Goal: Task Accomplishment & Management: Manage account settings

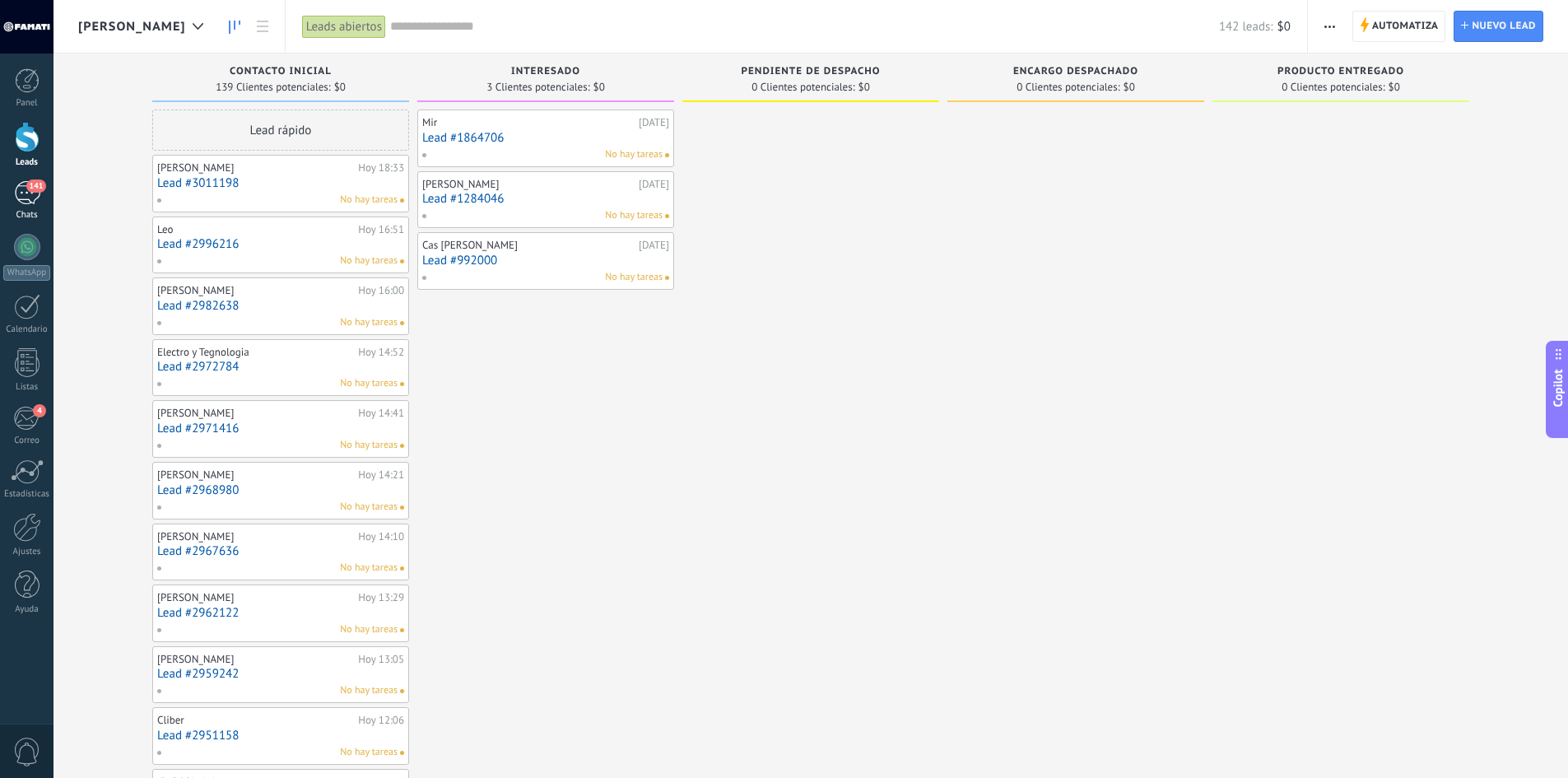
scroll to position [25, 0]
click at [313, 180] on link "Lead #3011198" at bounding box center [281, 182] width 247 height 14
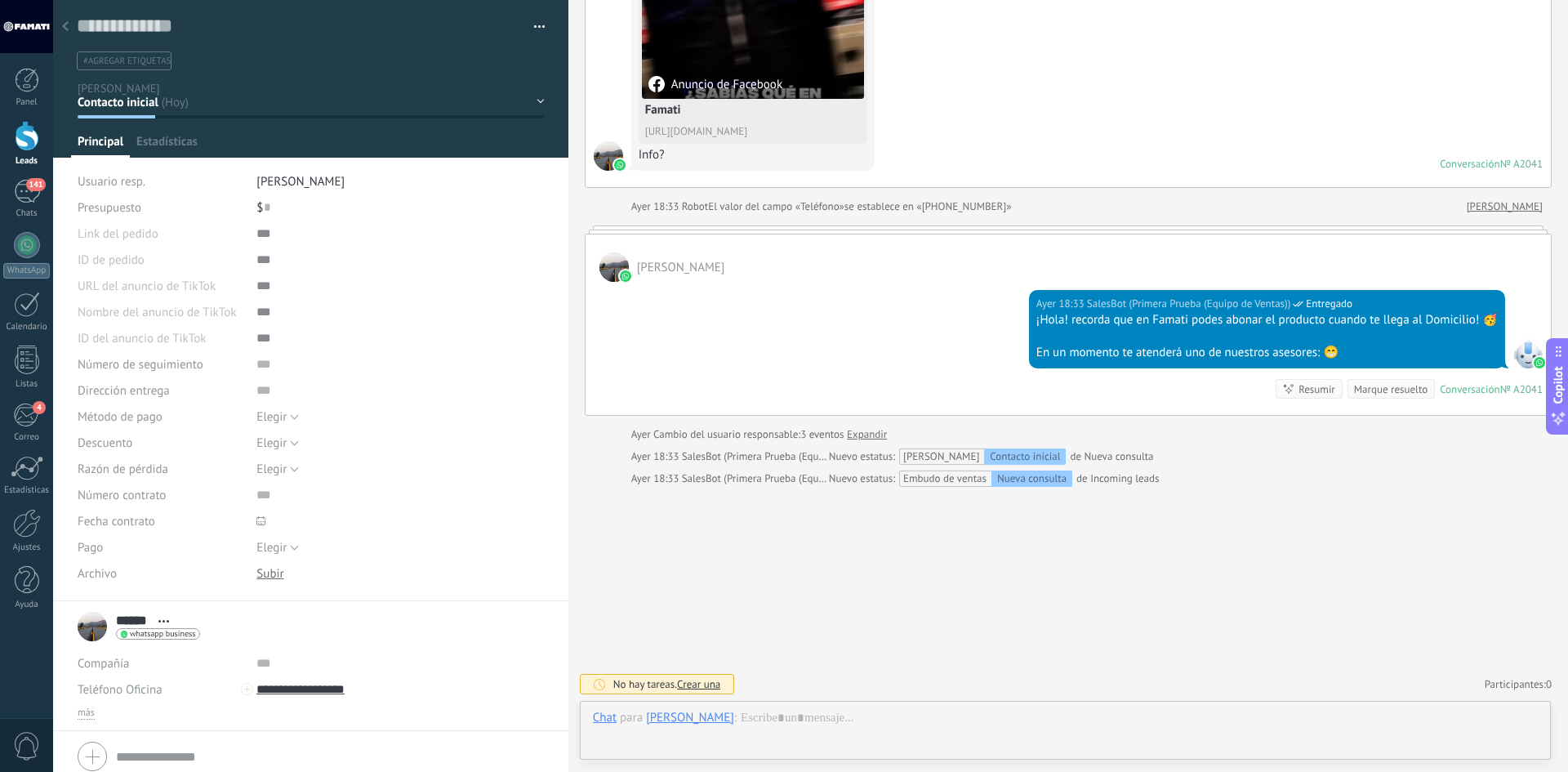
scroll to position [25, 0]
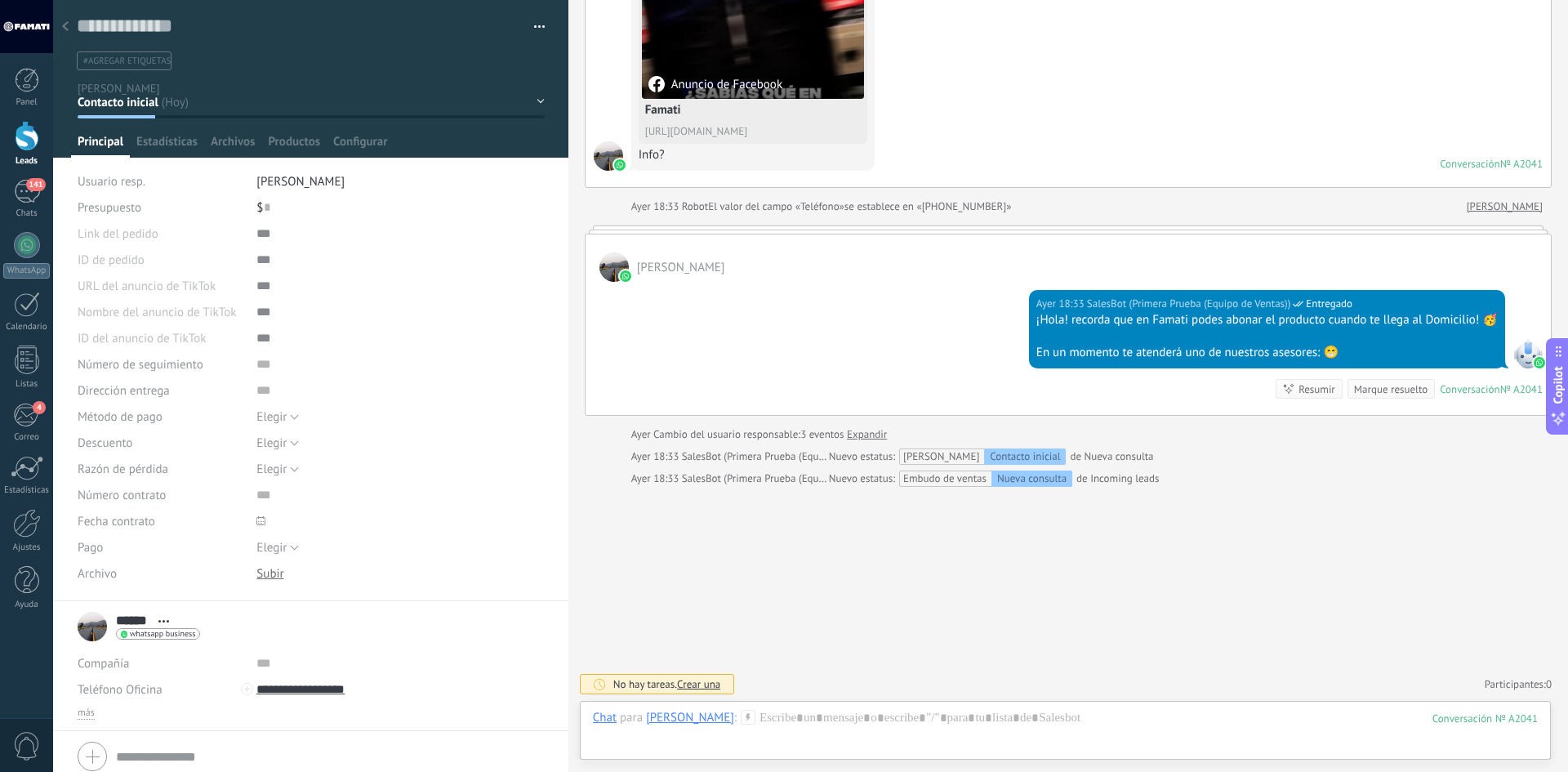
click at [71, 26] on div at bounding box center [65, 27] width 23 height 32
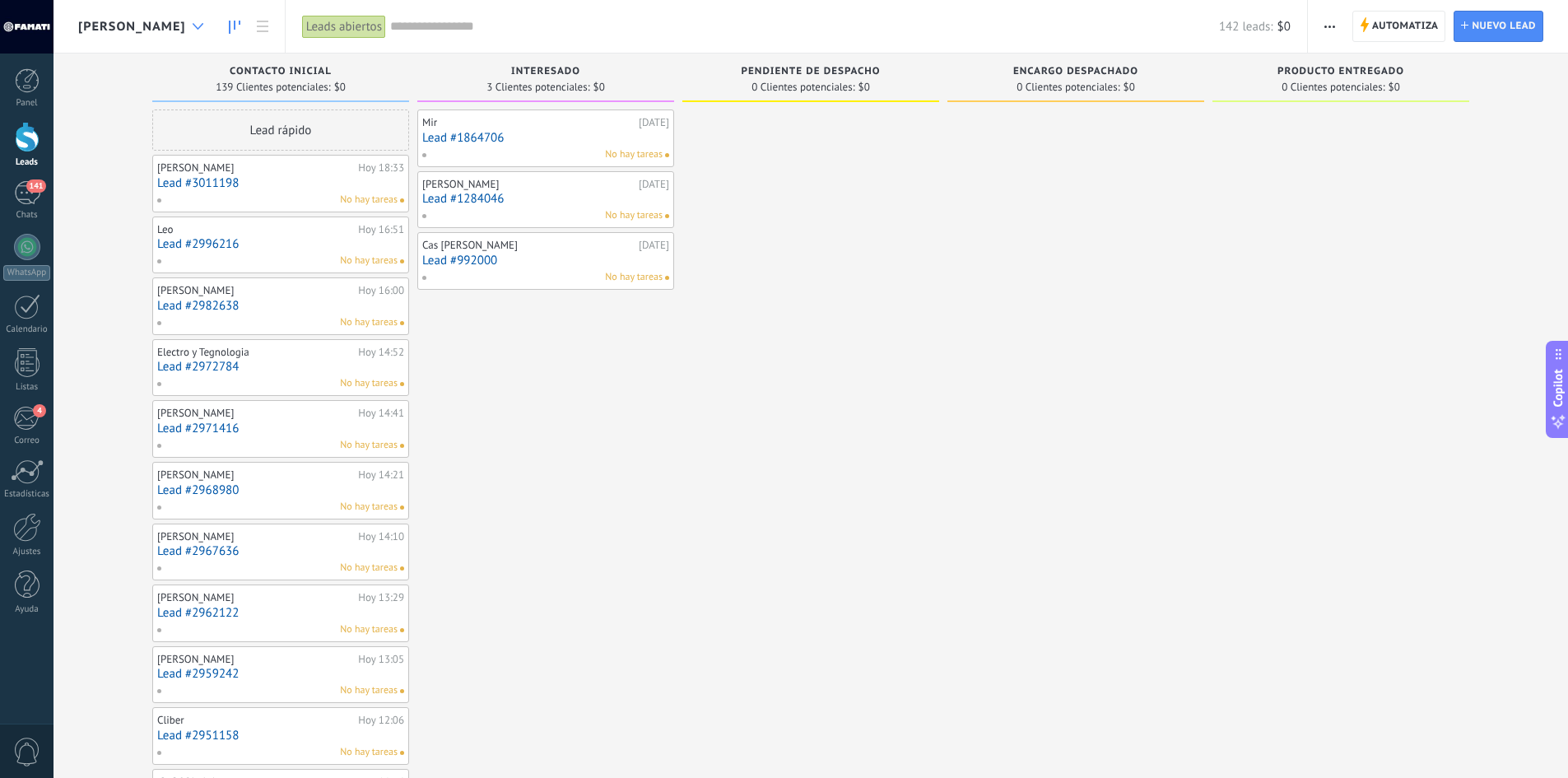
click at [184, 31] on div at bounding box center [198, 26] width 27 height 32
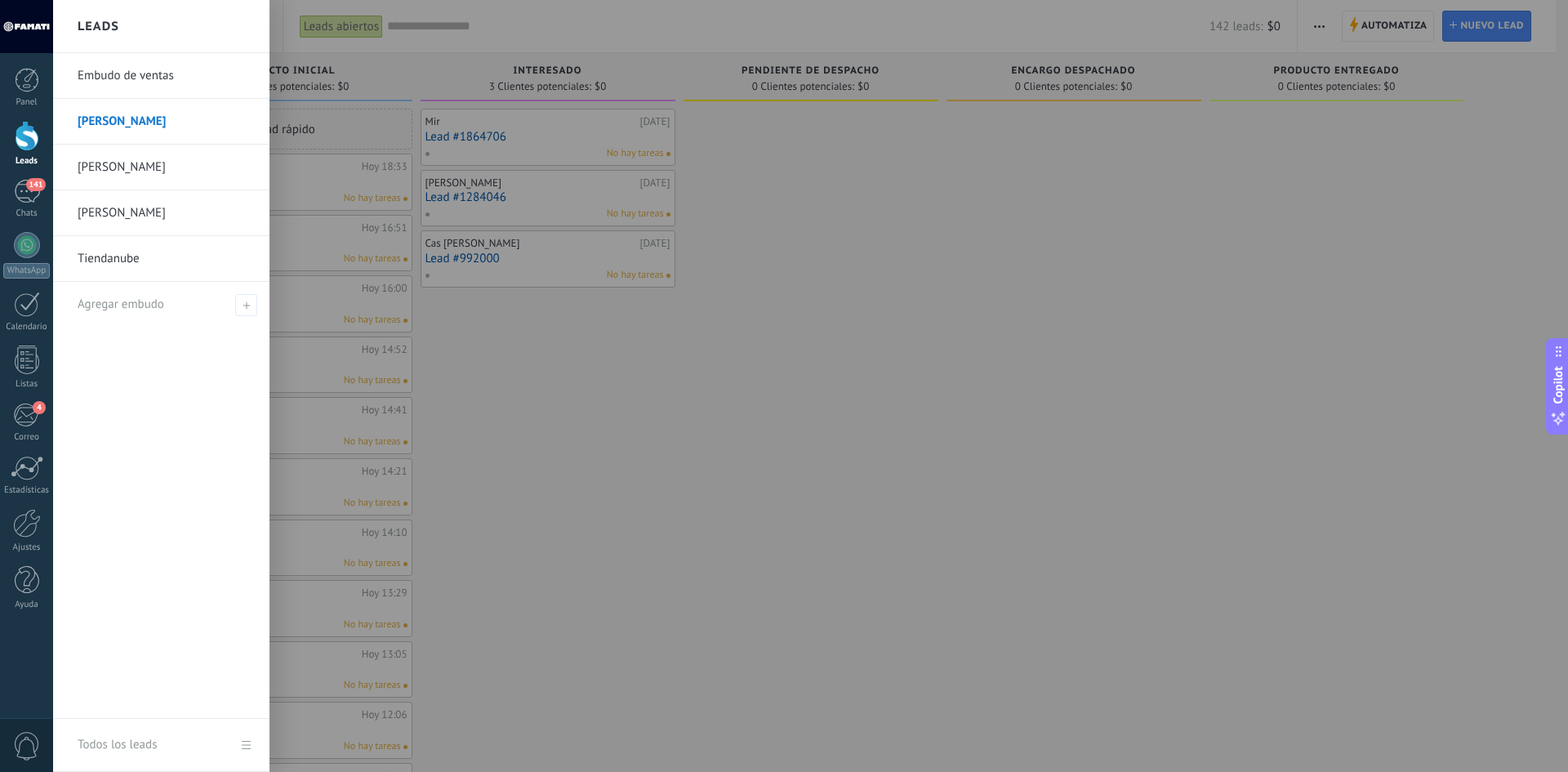
click at [121, 166] on link "[PERSON_NAME]" at bounding box center [165, 168] width 175 height 46
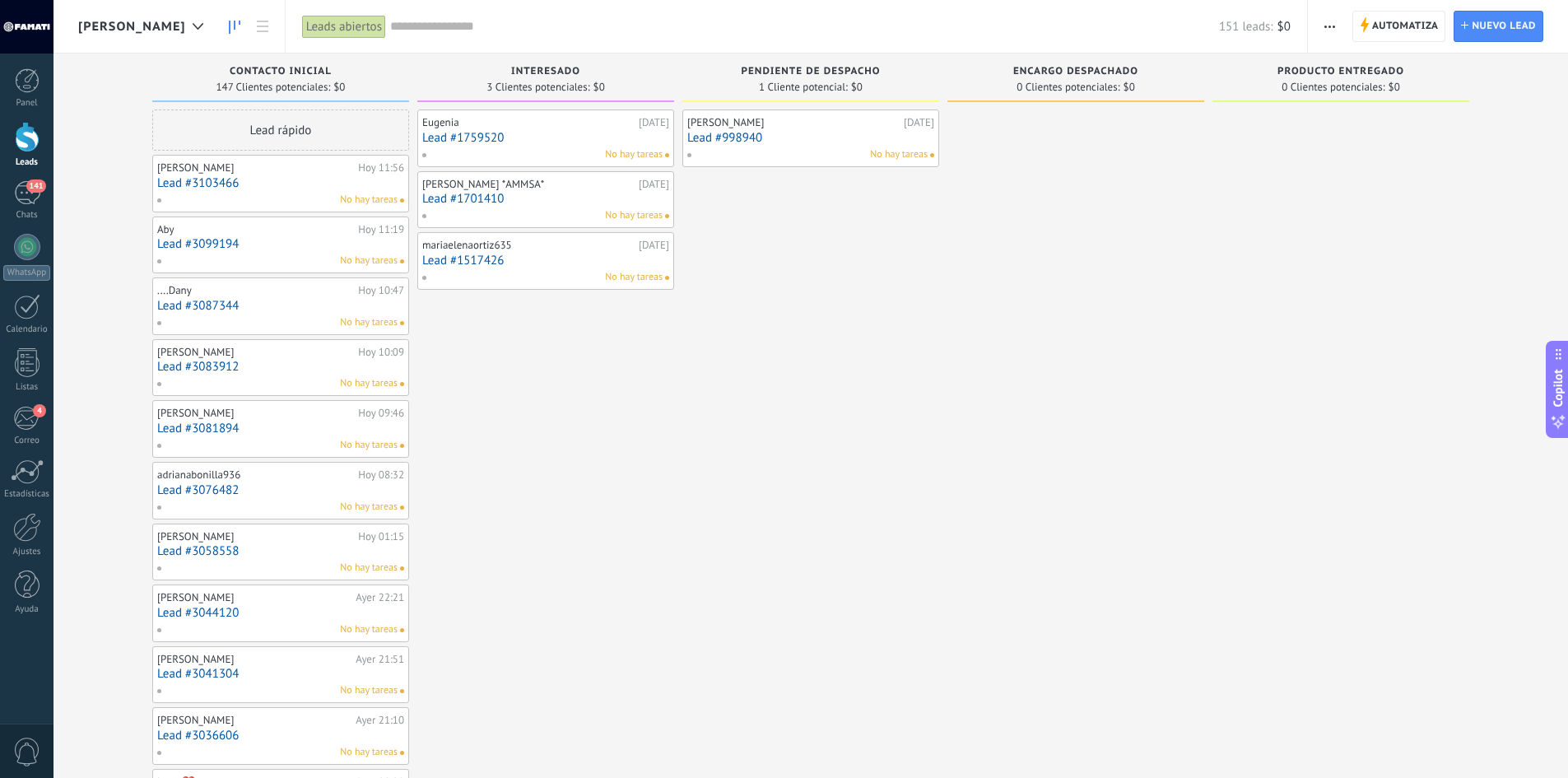
click at [210, 301] on link "Lead #3087344" at bounding box center [281, 305] width 247 height 14
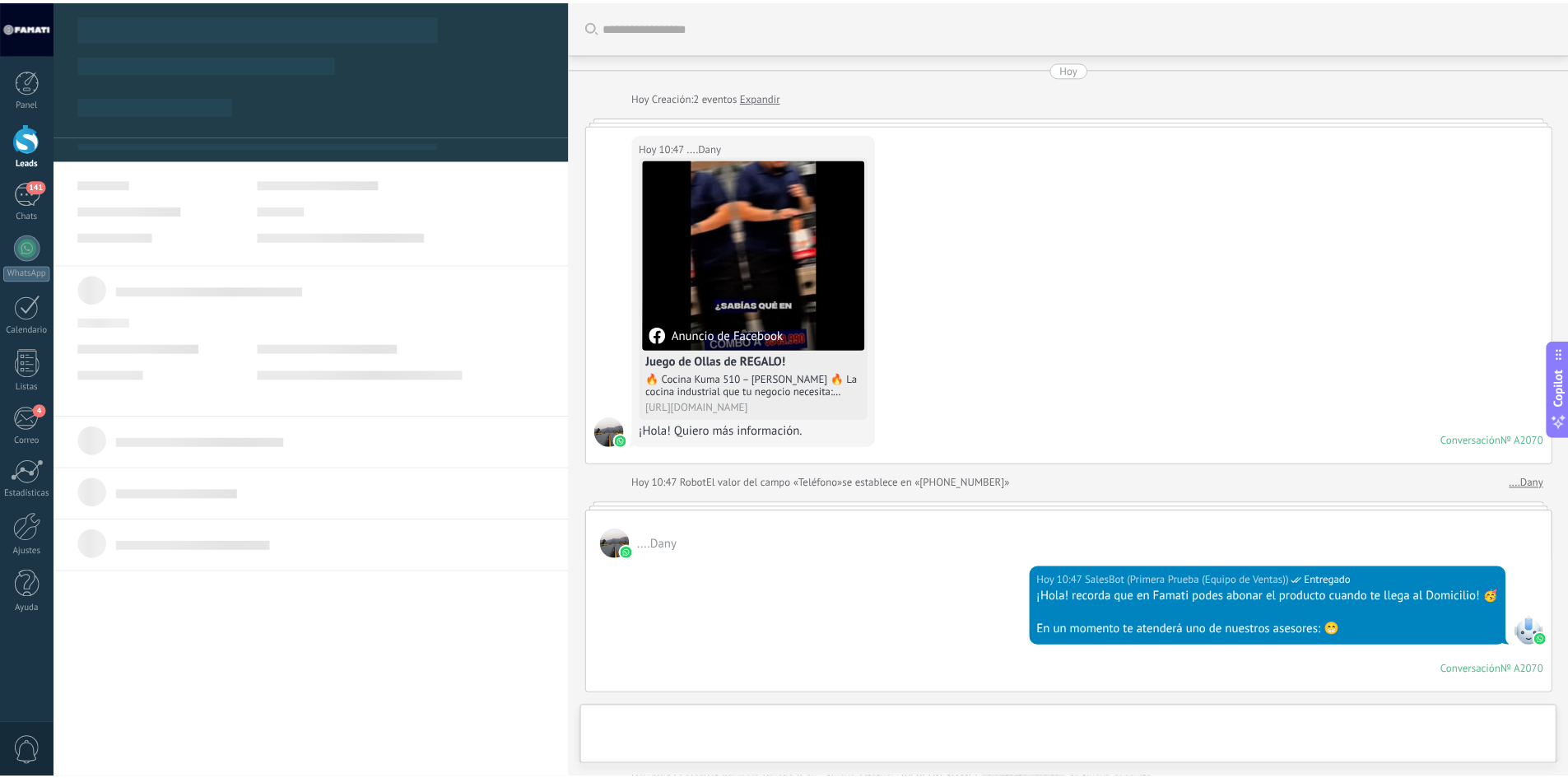
scroll to position [25, 0]
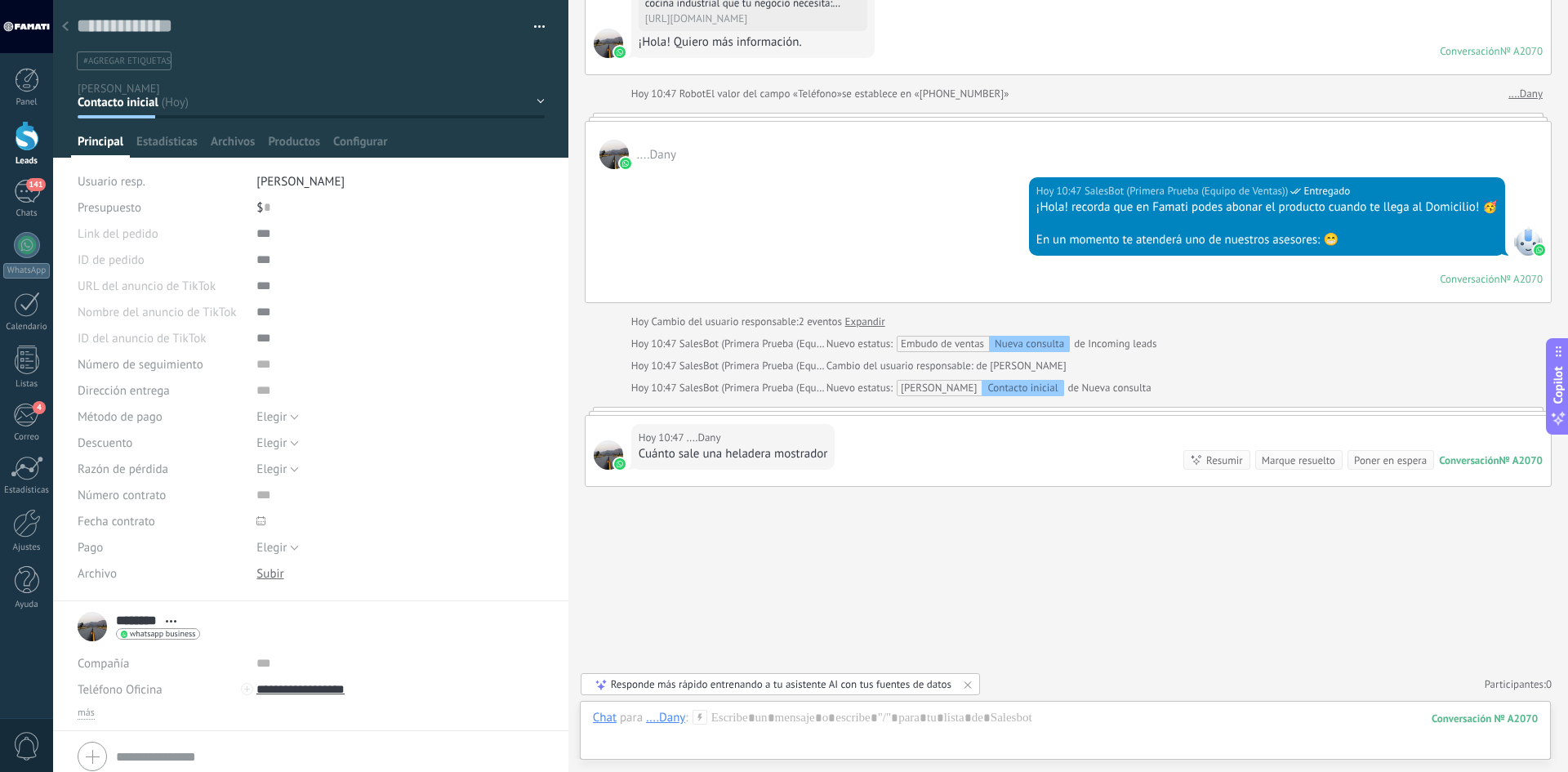
click at [960, 705] on div "Chat Correo Nota Tarea Chat para ....[PERSON_NAME] : 2070 Enviar Cancelar Rastr…" at bounding box center [1065, 729] width 971 height 58
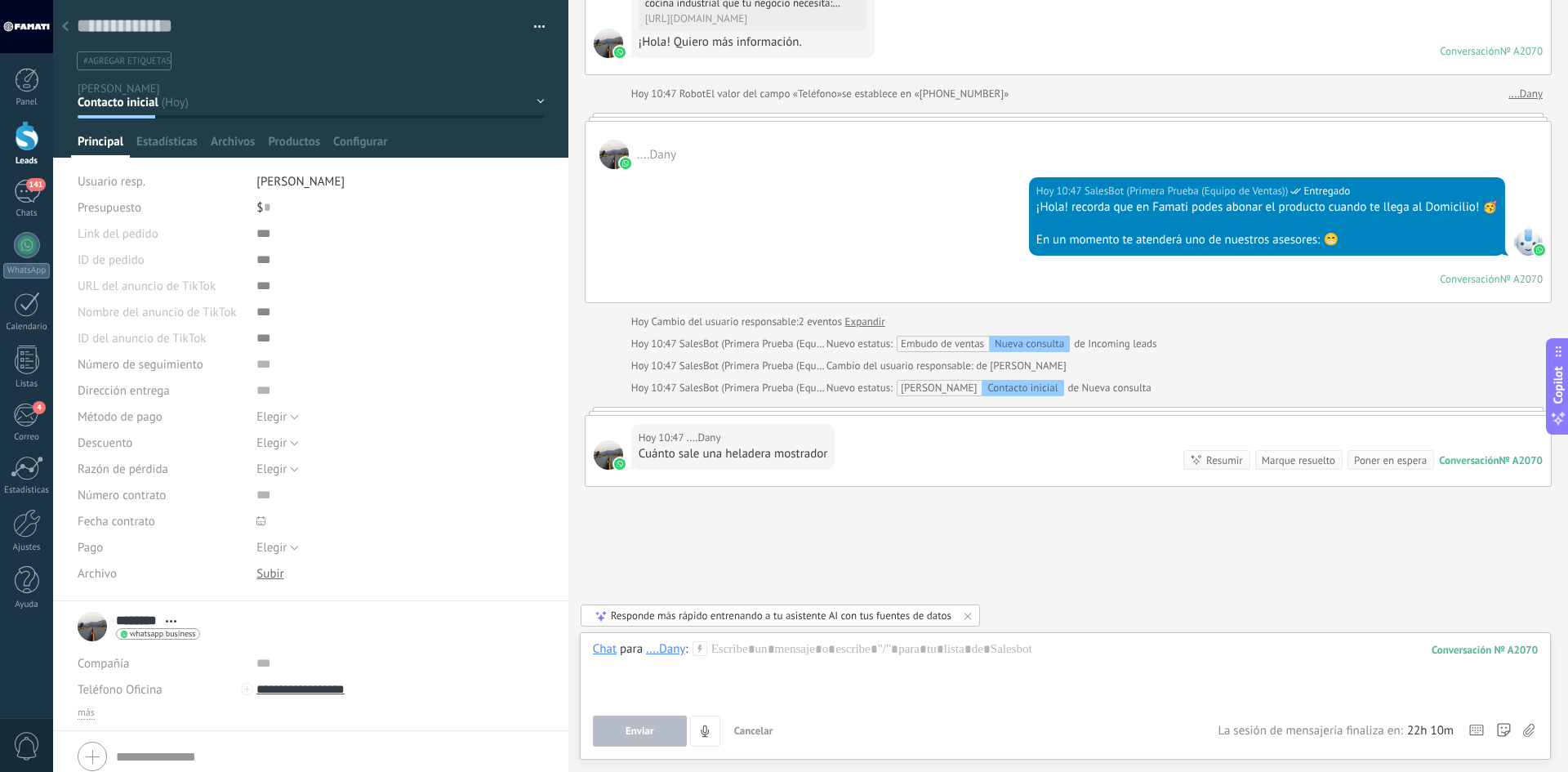
click at [954, 714] on div "Chat para ....[PERSON_NAME] : 2070 Enviar Cancelar Rastrear clics en links ? Re…" at bounding box center [1065, 693] width 944 height 105
click at [1039, 498] on div "Buscar Carga más [DATE] [DATE] Creación: 2 eventos Expandir [DATE] 10:47 ....[P…" at bounding box center [1067, 193] width 999 height 1157
click at [63, 25] on icon at bounding box center [65, 26] width 7 height 10
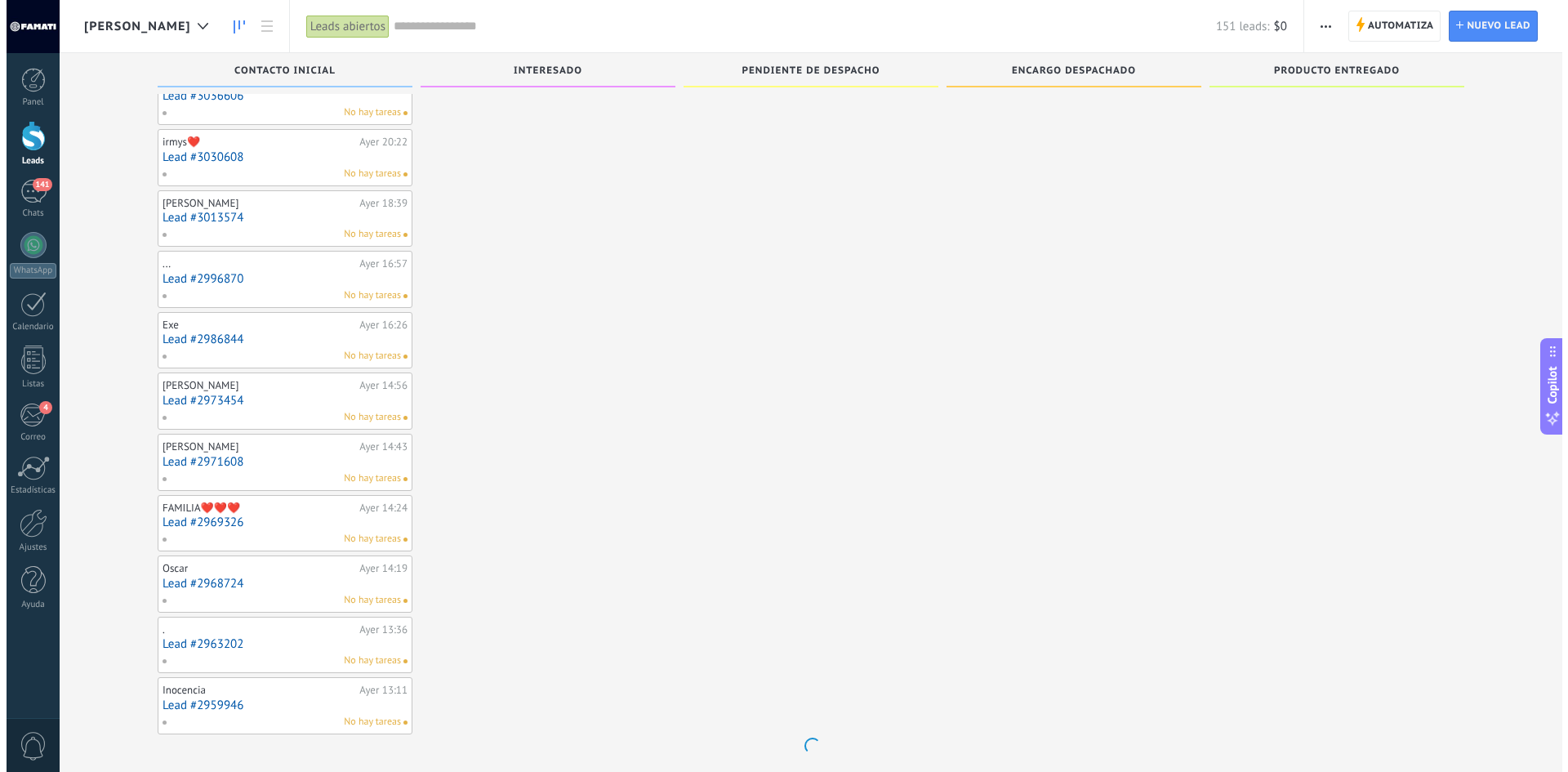
scroll to position [636, 0]
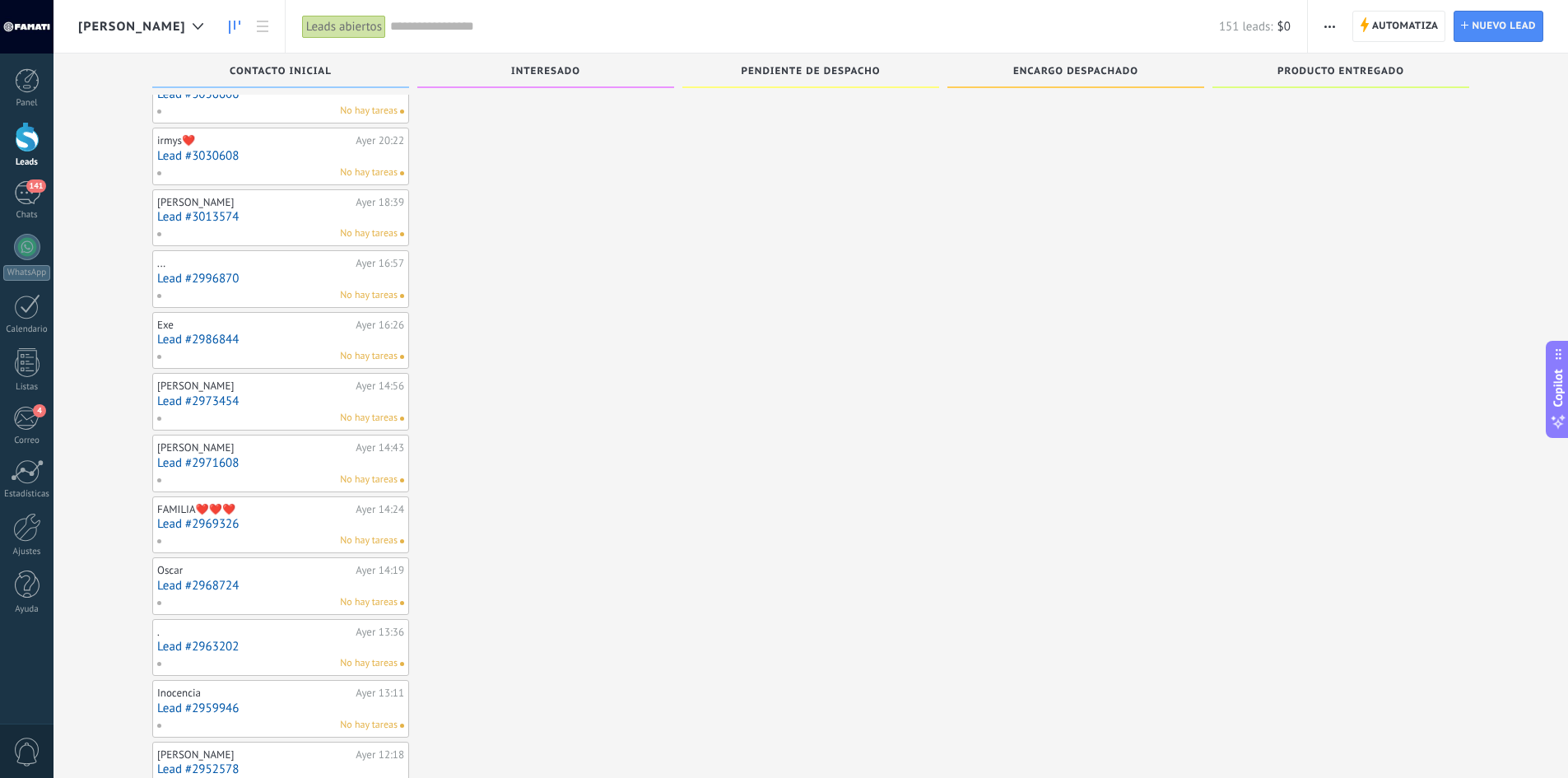
click at [209, 456] on link "Lead #2971608" at bounding box center [281, 462] width 247 height 14
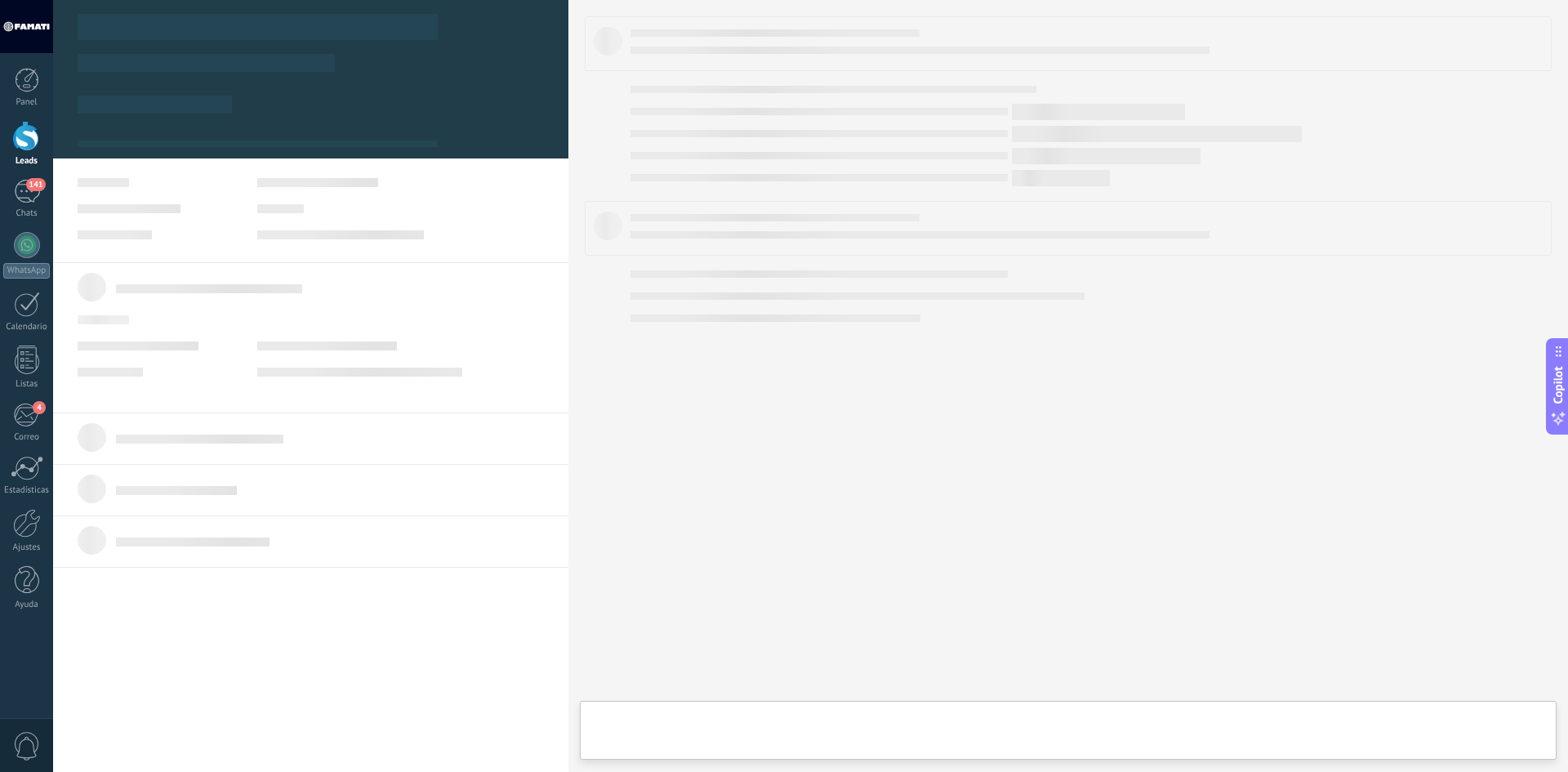
type textarea "**********"
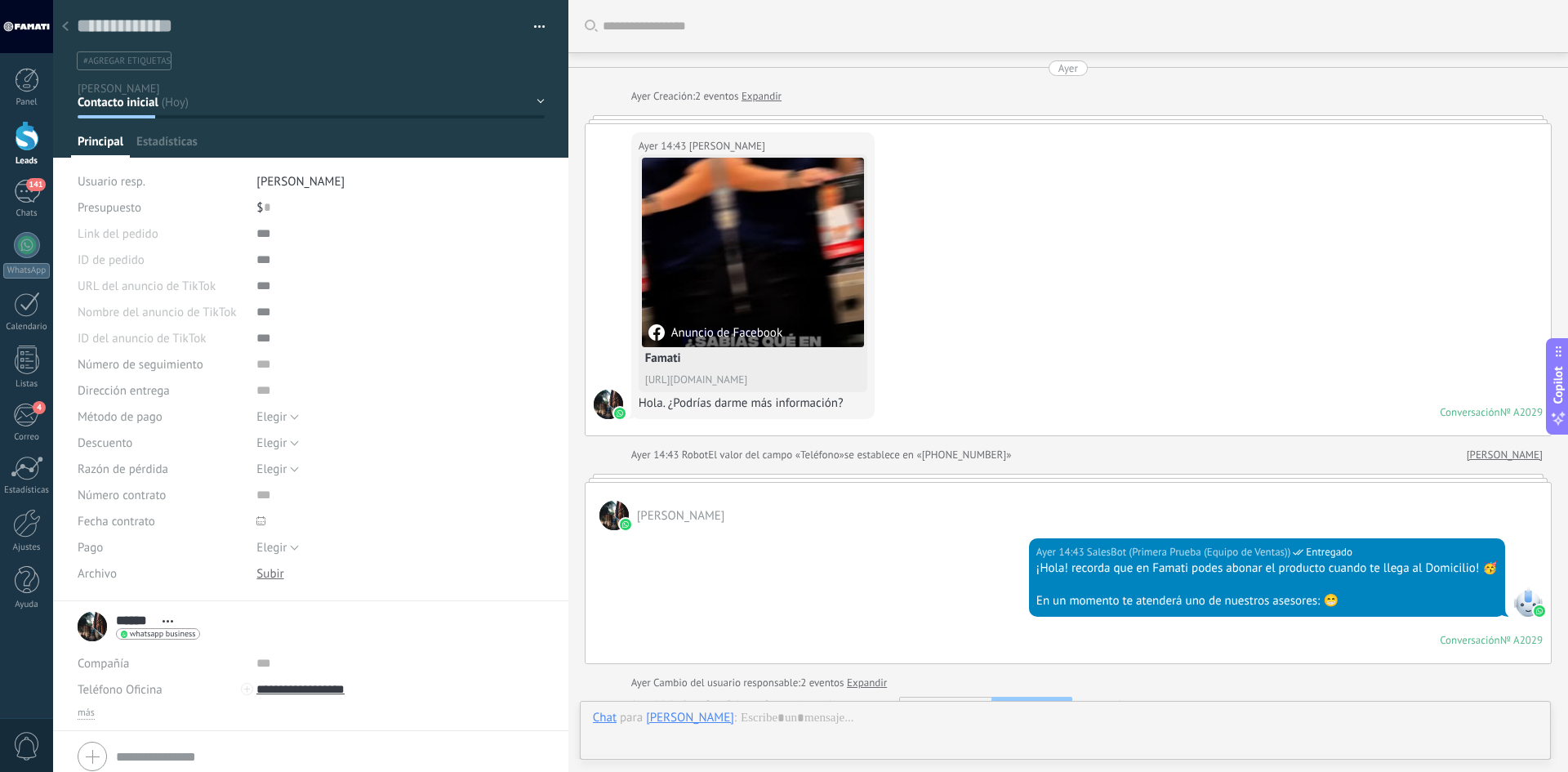
scroll to position [1434, 0]
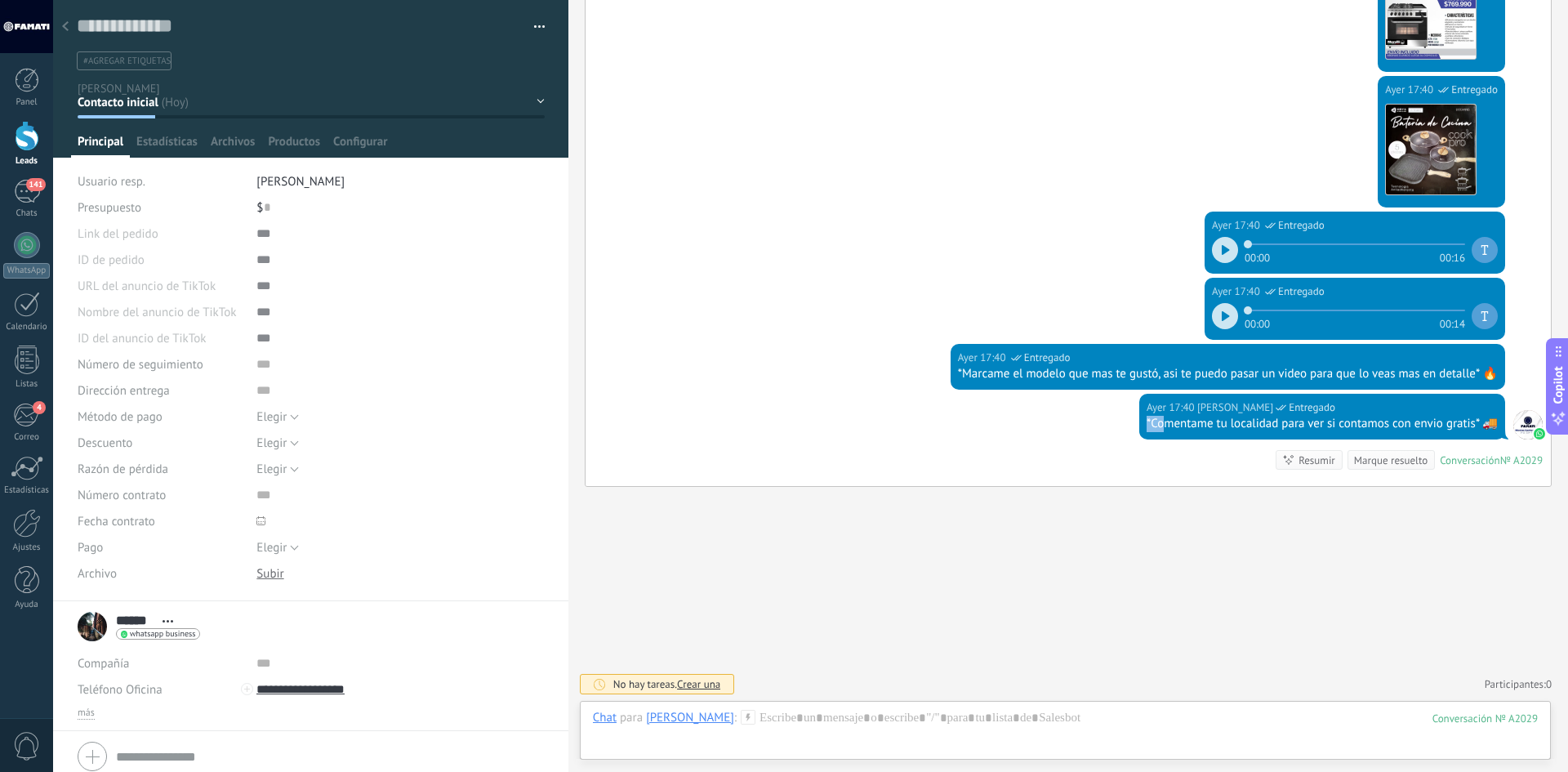
drag, startPoint x: 1158, startPoint y: 419, endPoint x: 1385, endPoint y: 407, distance: 227.3
click at [1385, 407] on div "[DATE] 17:40 [PERSON_NAME] *Comentame tu localidad para ver si contamos con env…" at bounding box center [1322, 417] width 366 height 46
click at [1385, 407] on div "[DATE] 17:40 [PERSON_NAME]" at bounding box center [1322, 407] width 352 height 16
click at [1475, 414] on div "[DATE] 17:40 [PERSON_NAME]" at bounding box center [1322, 407] width 352 height 16
click at [1519, 422] on div at bounding box center [1528, 424] width 30 height 30
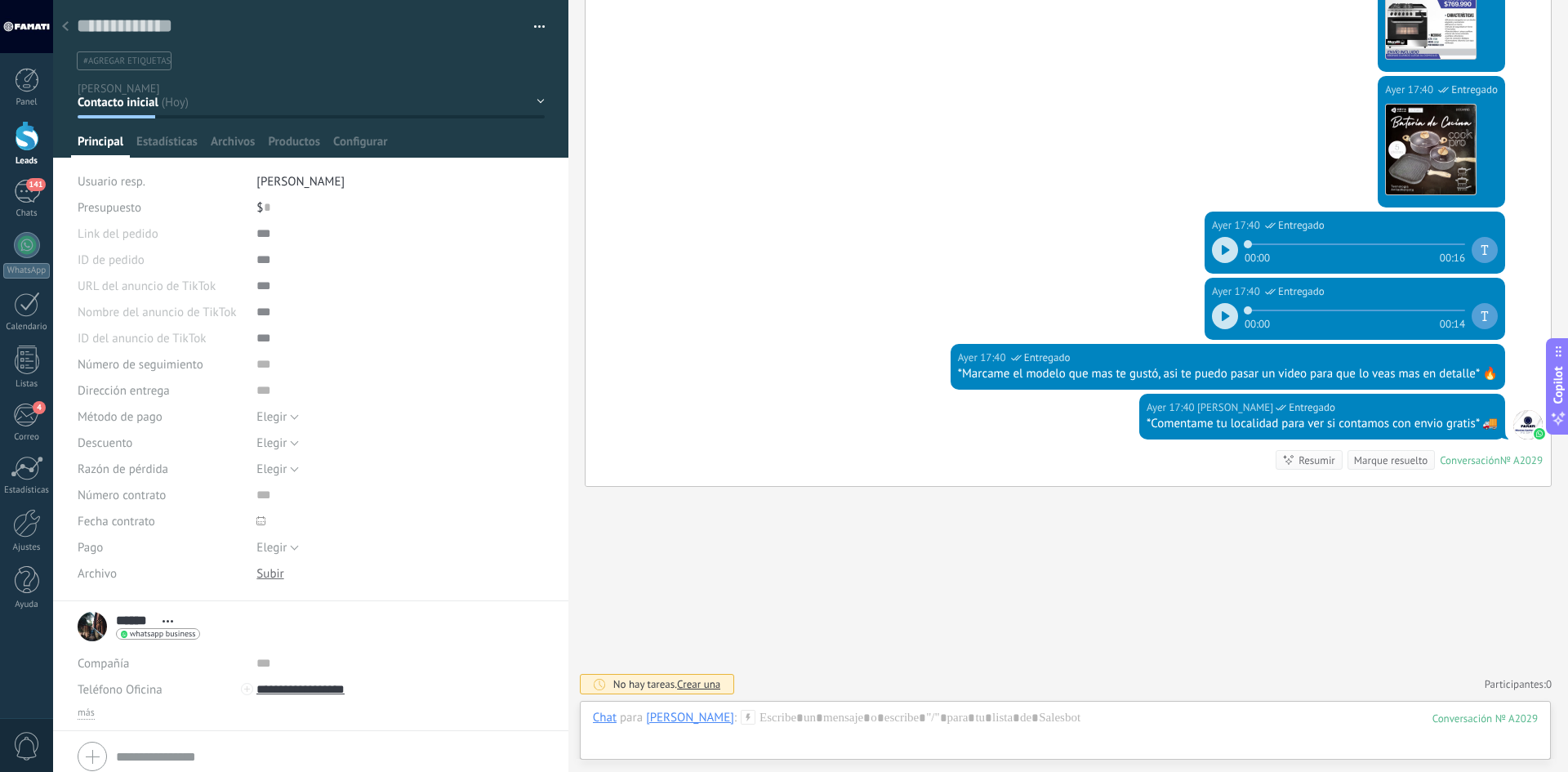
click at [1493, 421] on div "[DATE] 17:40 [PERSON_NAME] *Comentame tu localidad para ver si contamos con env…" at bounding box center [1322, 417] width 366 height 46
click at [1477, 429] on div "*Comentame tu localidad para ver si contamos con envio gratis* 🚚" at bounding box center [1322, 423] width 352 height 16
click at [661, 722] on div "[PERSON_NAME]" at bounding box center [690, 716] width 88 height 14
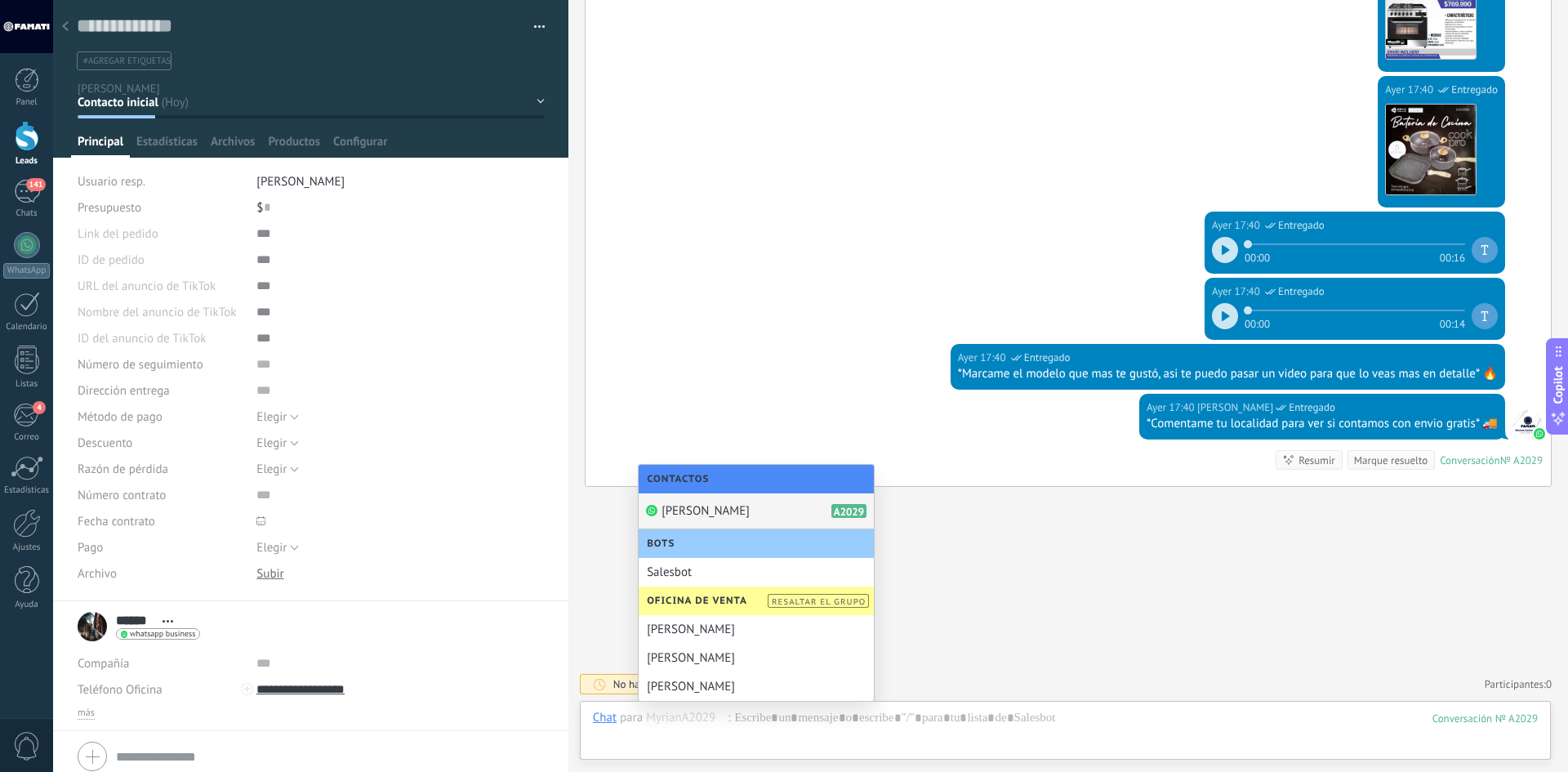
click at [697, 513] on div "[PERSON_NAME] A2029" at bounding box center [756, 511] width 235 height 36
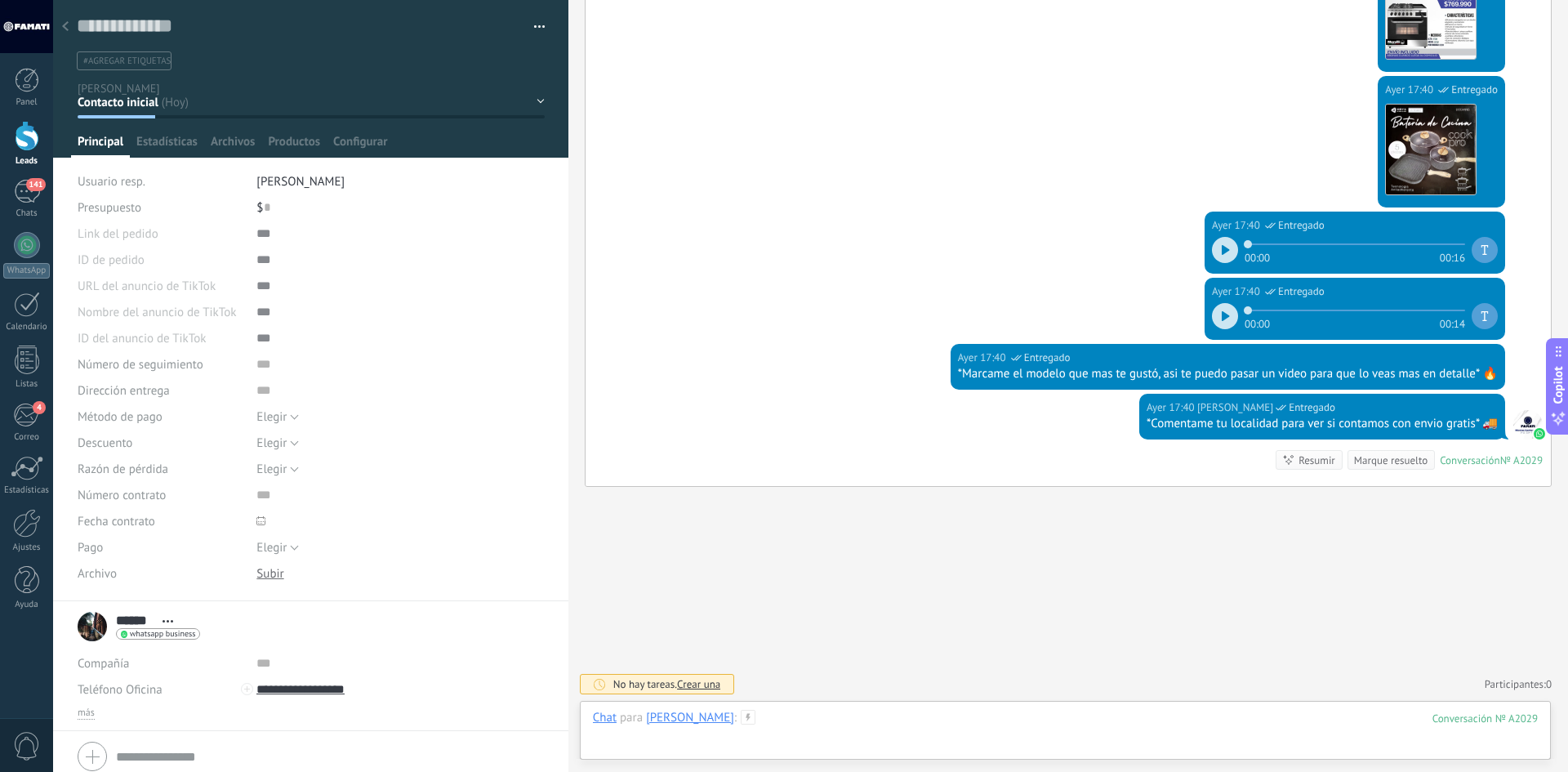
click at [654, 725] on div "Chat para [PERSON_NAME] : 2029" at bounding box center [1065, 734] width 944 height 49
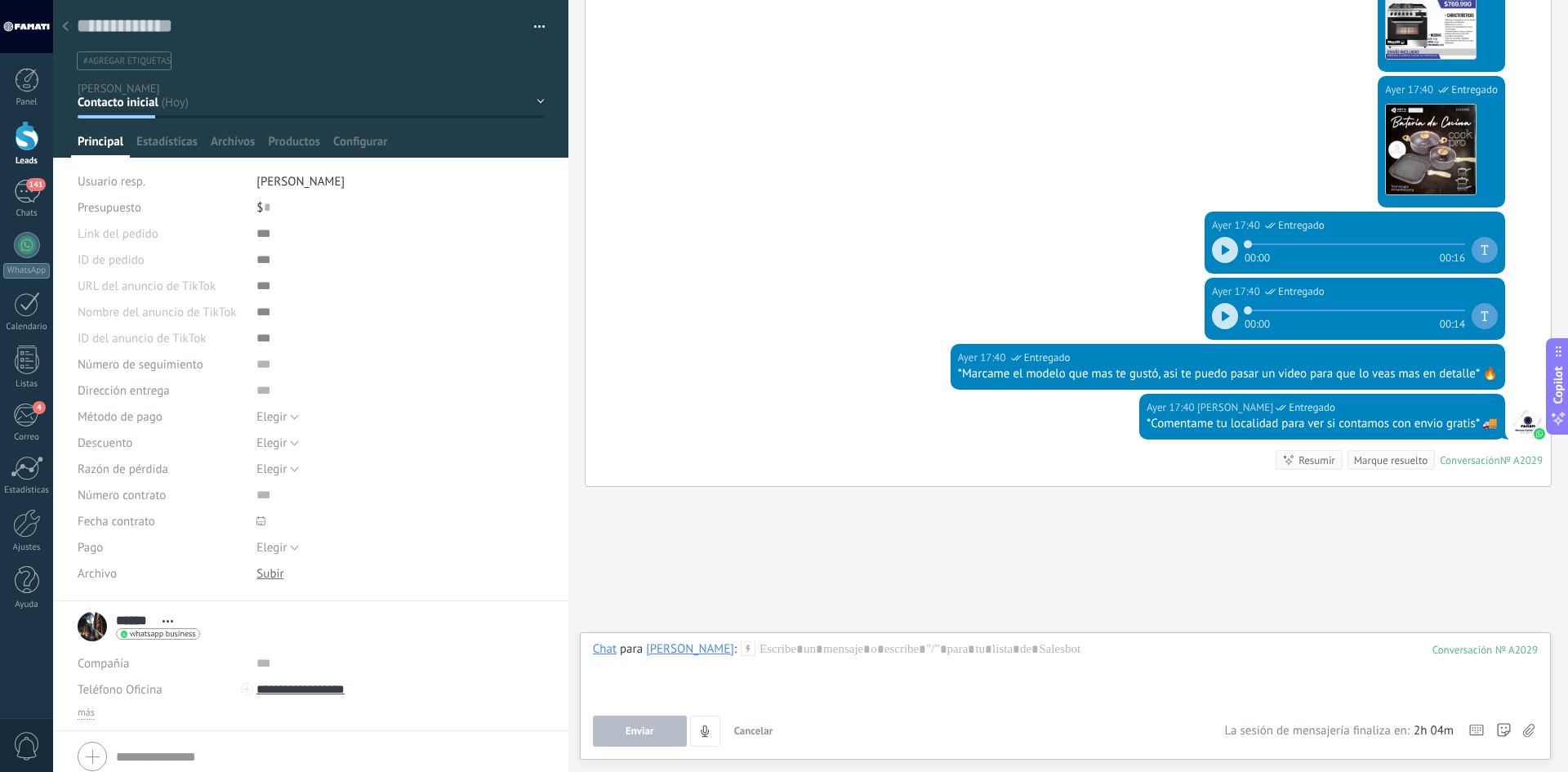
click at [658, 720] on button "Enviar" at bounding box center [640, 731] width 94 height 31
click at [774, 652] on div at bounding box center [1065, 671] width 944 height 62
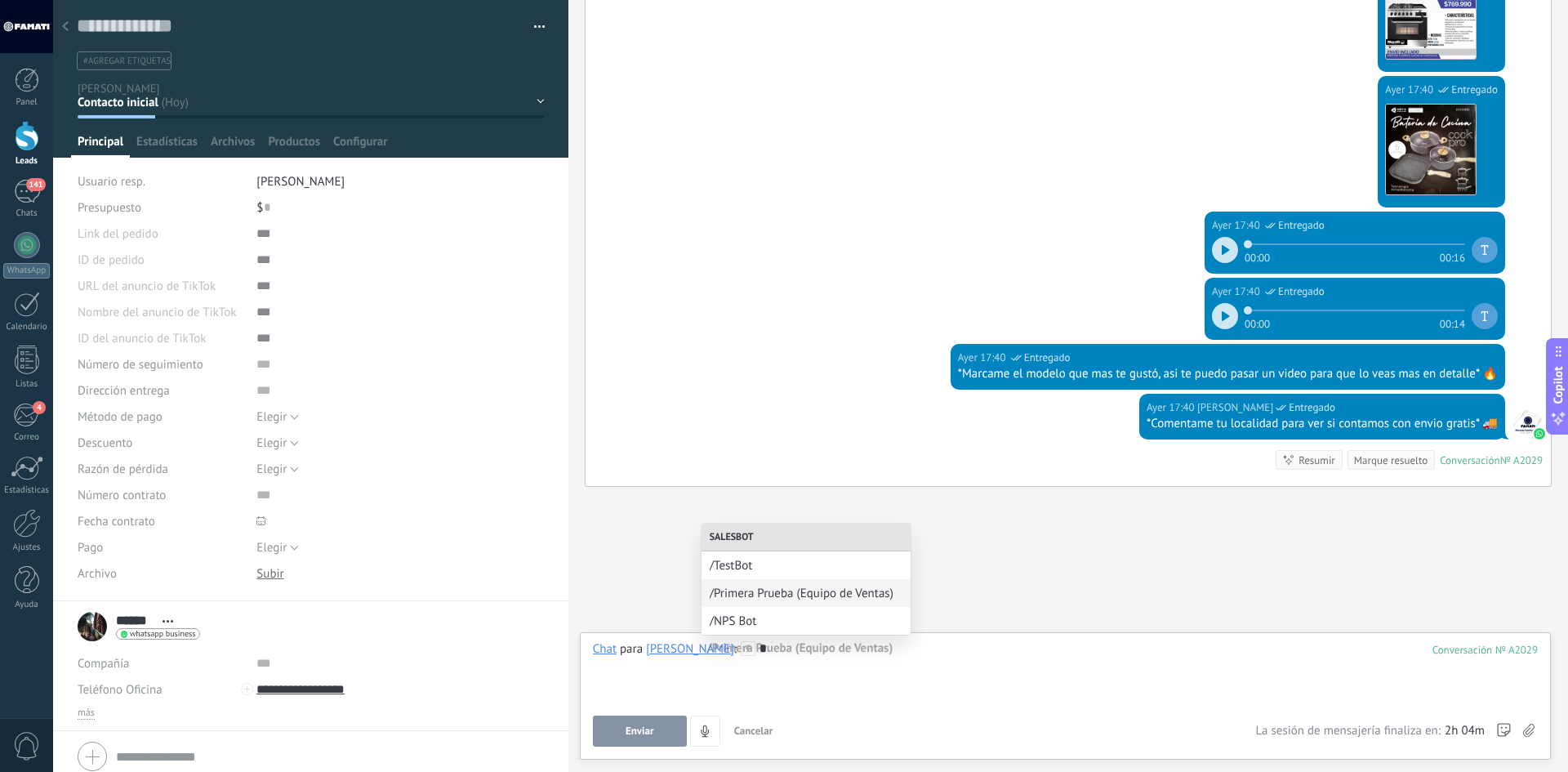
click at [857, 656] on div "*" at bounding box center [1065, 671] width 944 height 62
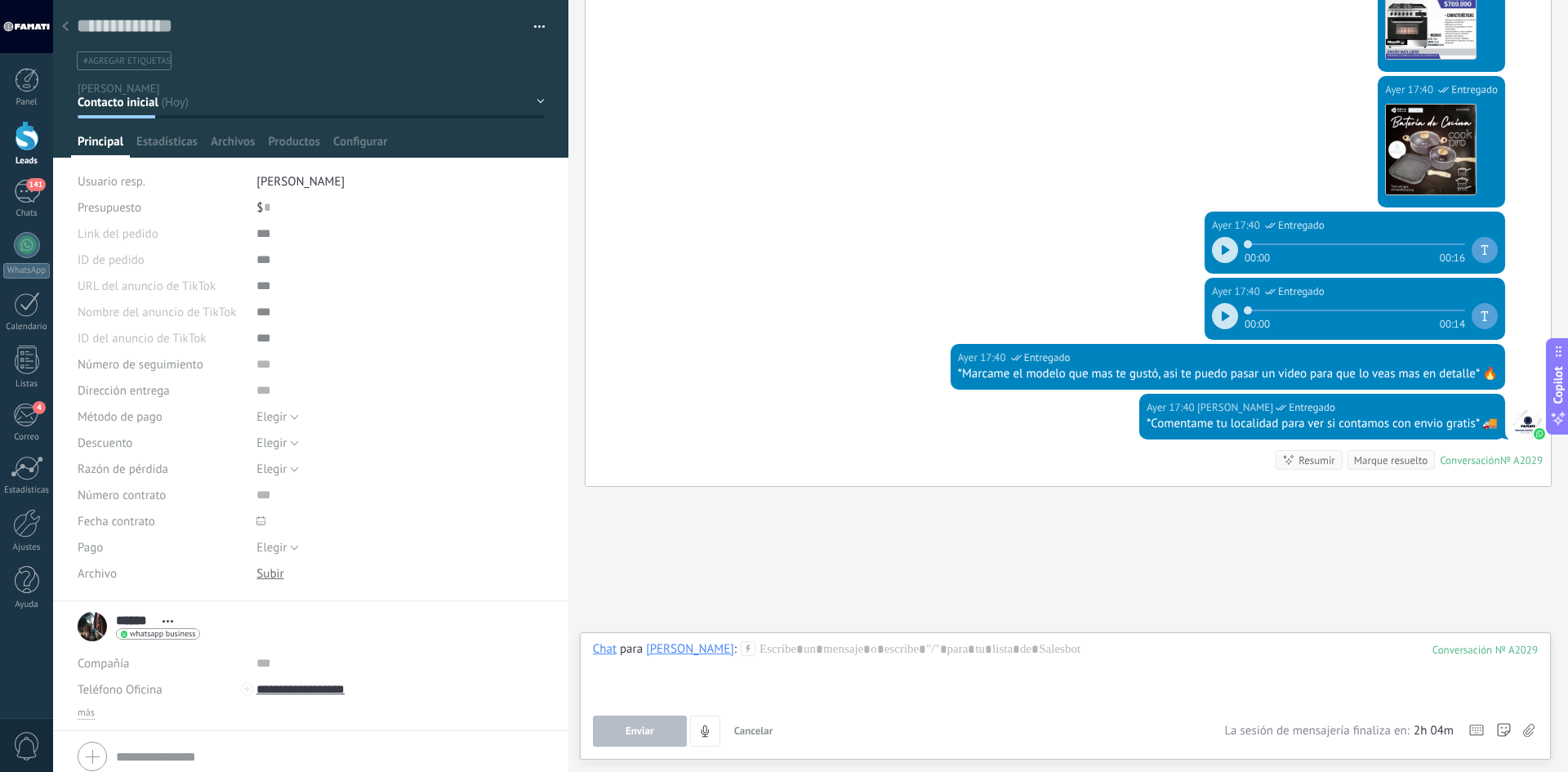
click at [143, 629] on span "whatsapp business" at bounding box center [163, 633] width 65 height 9
drag, startPoint x: 409, startPoint y: 625, endPoint x: 427, endPoint y: 626, distance: 18.0
click at [407, 625] on div at bounding box center [784, 386] width 1568 height 772
click at [1524, 730] on use at bounding box center [1529, 730] width 11 height 13
click at [0, 0] on input "file" at bounding box center [0, 0] width 0 height 0
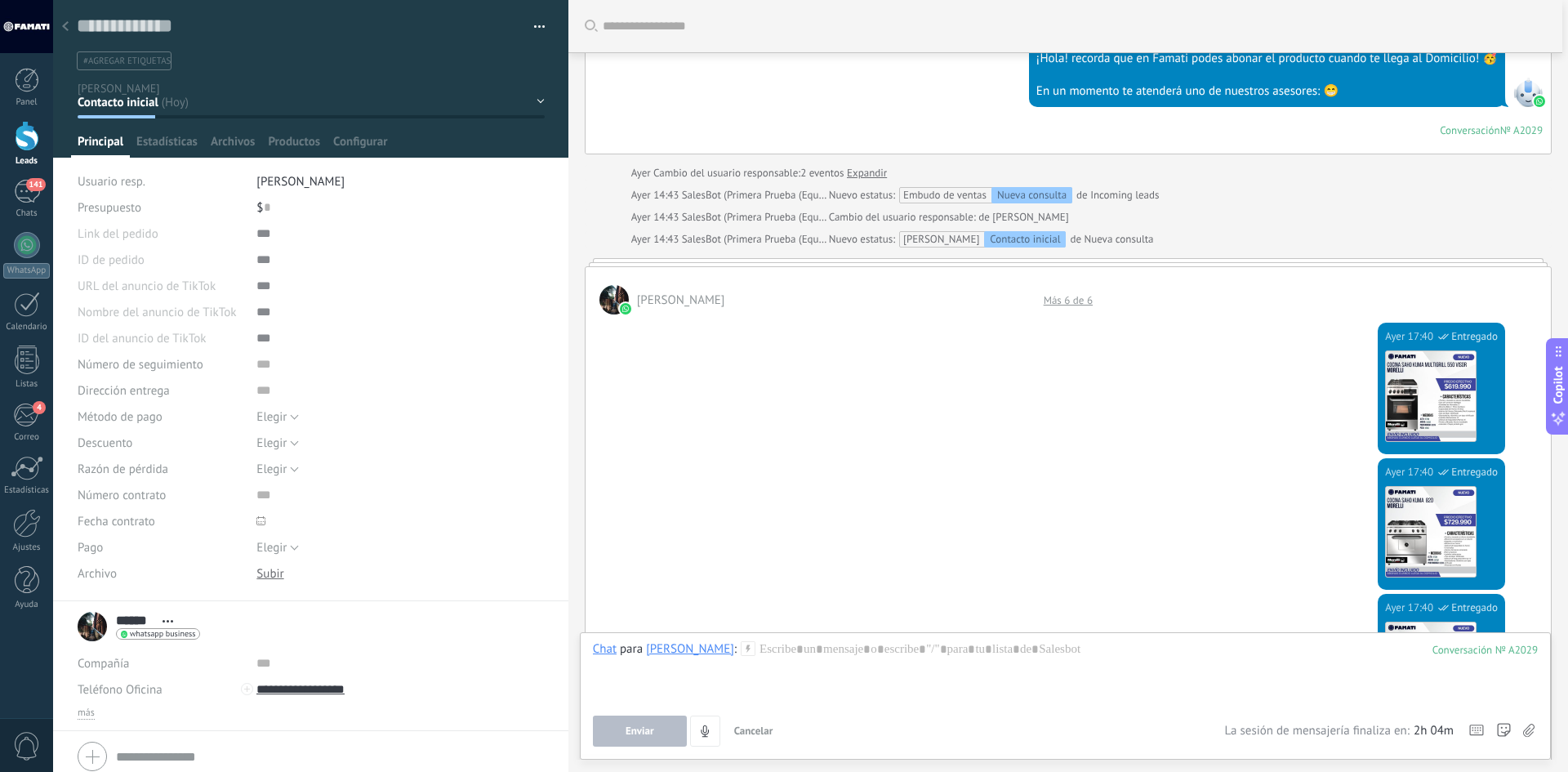
scroll to position [373, 0]
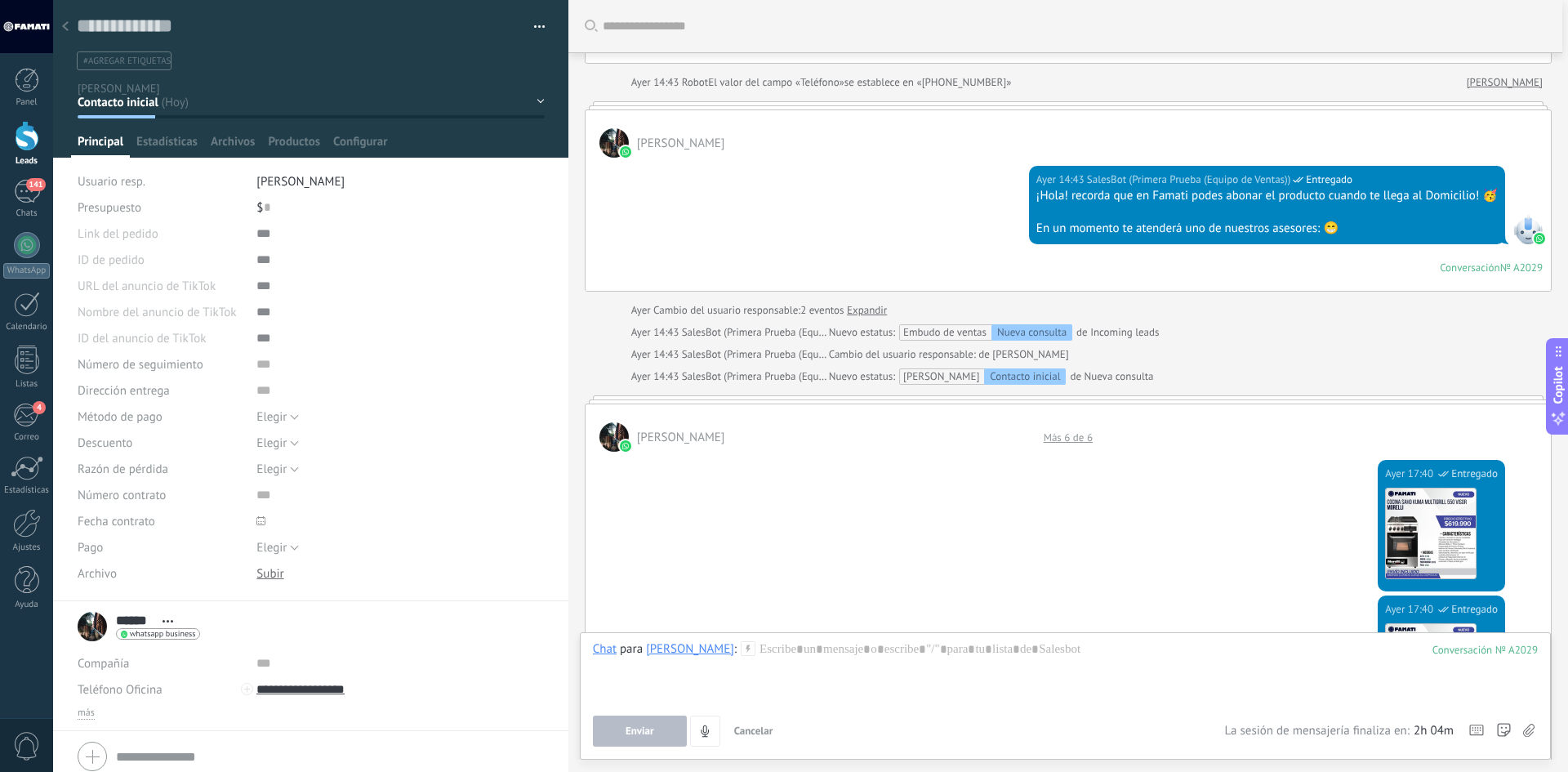
click at [69, 24] on div at bounding box center [65, 27] width 23 height 32
